Goal: Task Accomplishment & Management: Manage account settings

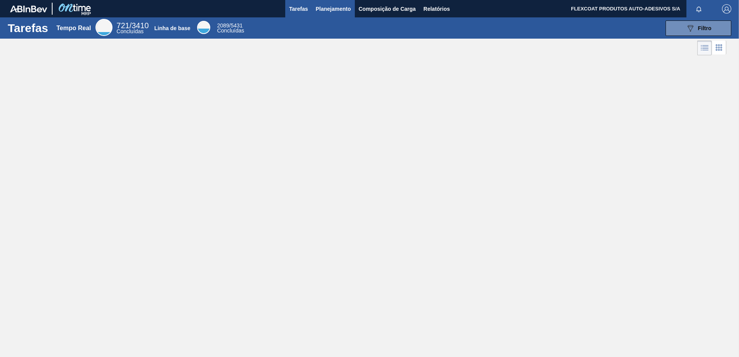
click at [327, 8] on span "Planejamento" at bounding box center [333, 8] width 35 height 9
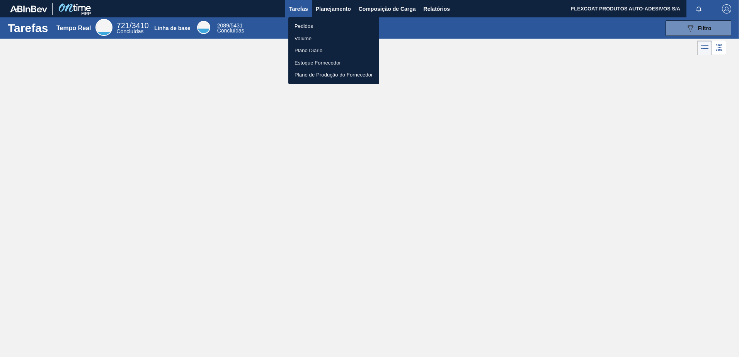
click at [305, 25] on li "Pedidos" at bounding box center [333, 26] width 91 height 12
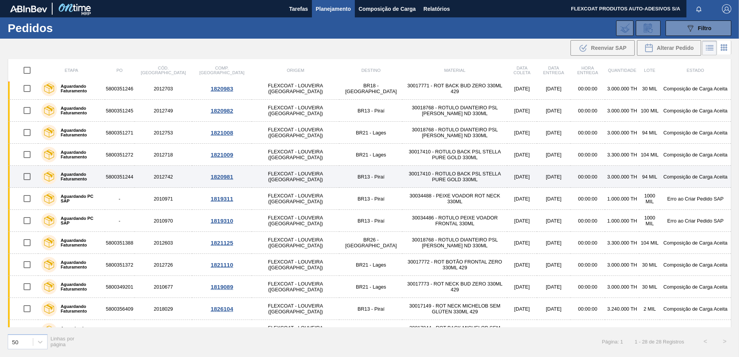
scroll to position [271, 0]
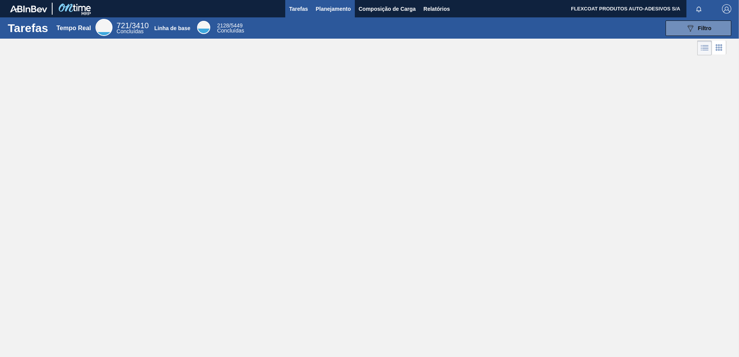
click at [342, 10] on span "Planejamento" at bounding box center [333, 8] width 35 height 9
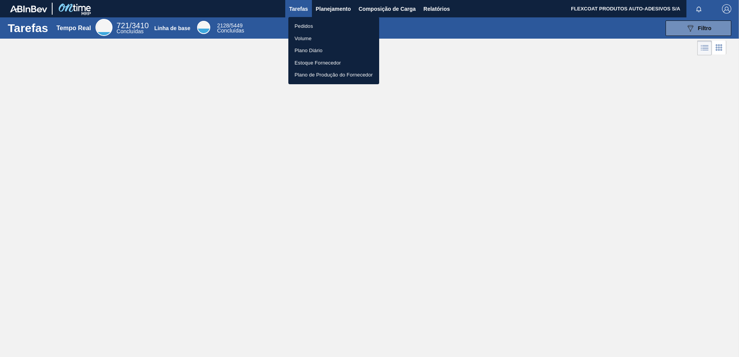
click at [311, 27] on li "Pedidos" at bounding box center [333, 26] width 91 height 12
